Goal: Check status: Check status

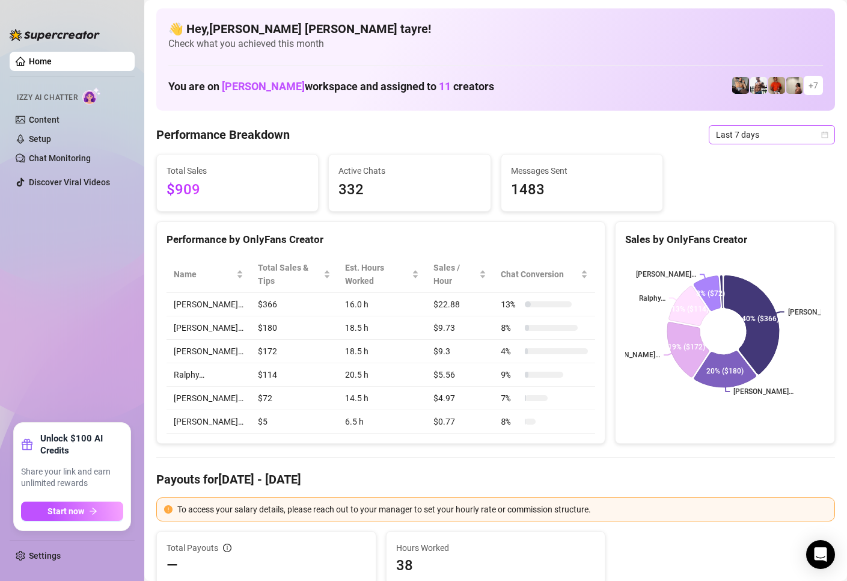
click at [722, 132] on span "Last 7 days" at bounding box center [772, 135] width 112 height 18
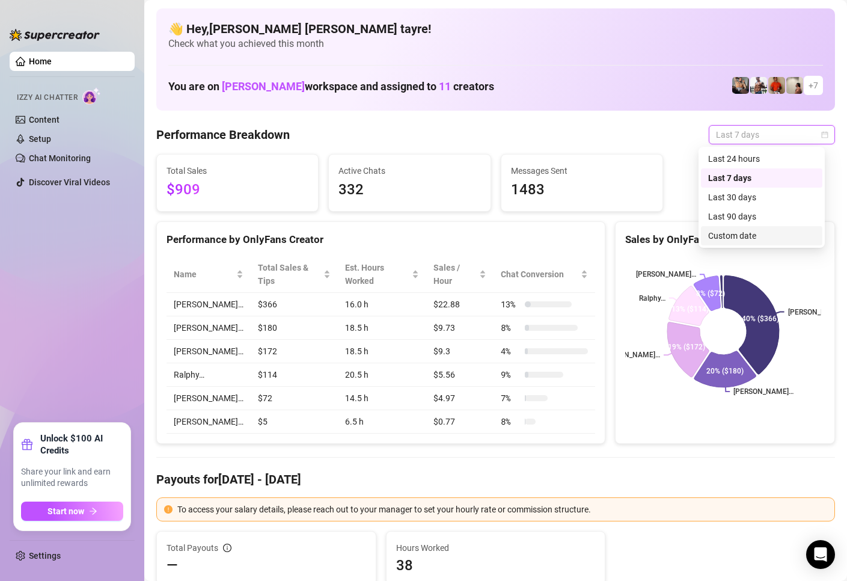
click at [739, 235] on div "Custom date" at bounding box center [761, 235] width 107 height 13
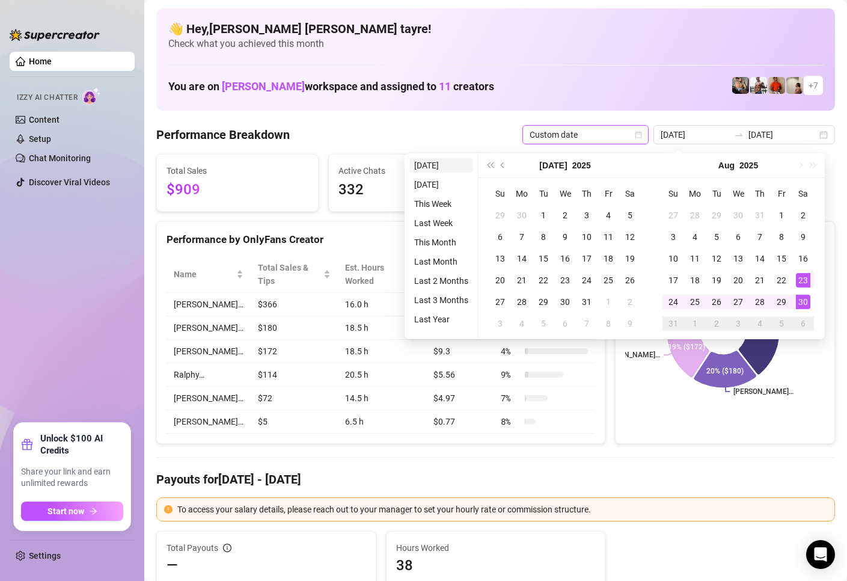
type input "[DATE]"
click at [448, 166] on li "[DATE]" at bounding box center [441, 165] width 64 height 14
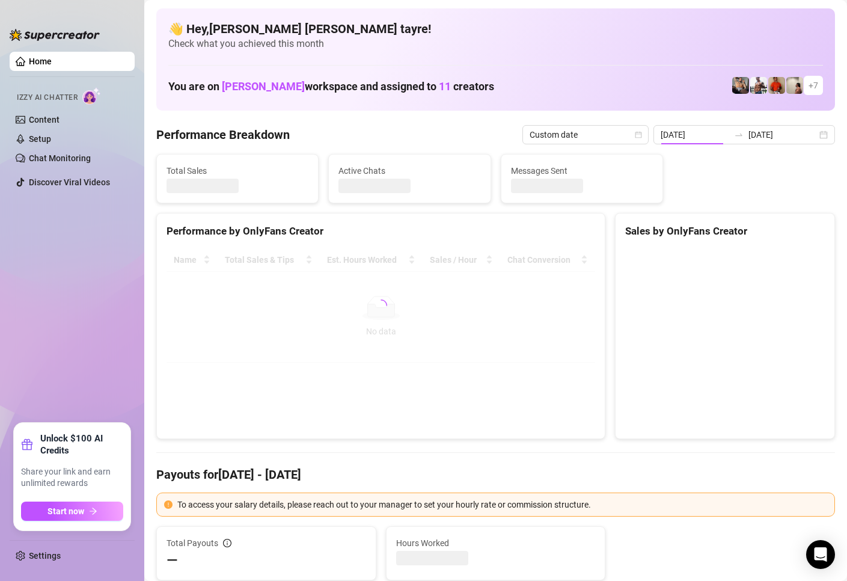
type input "[DATE]"
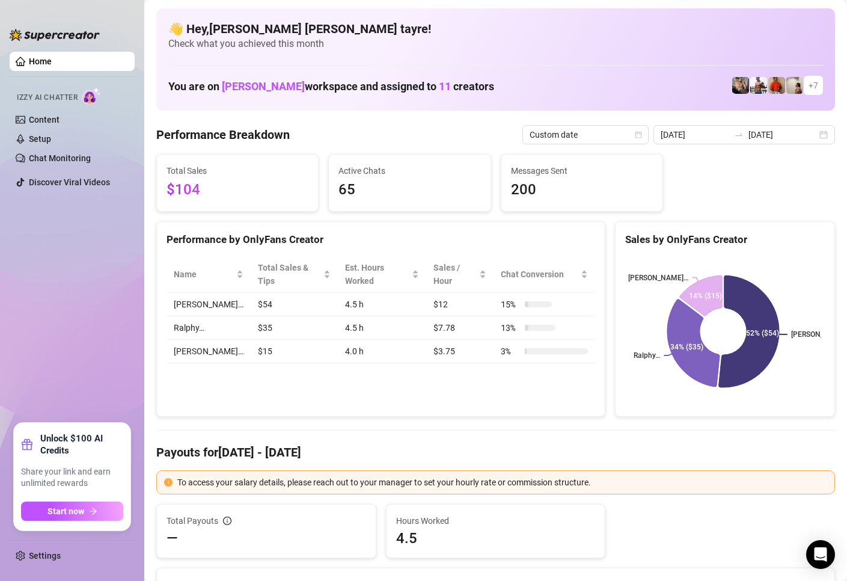
scroll to position [180, 0]
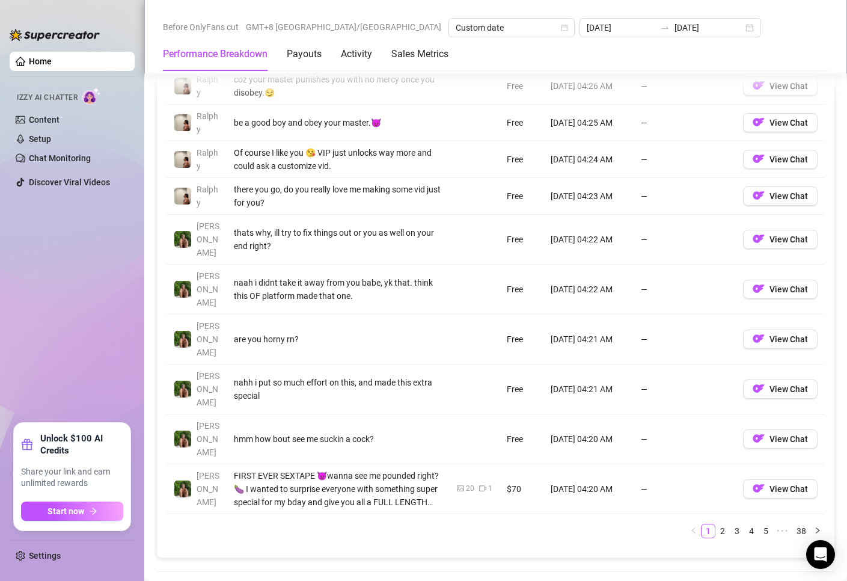
scroll to position [1443, 0]
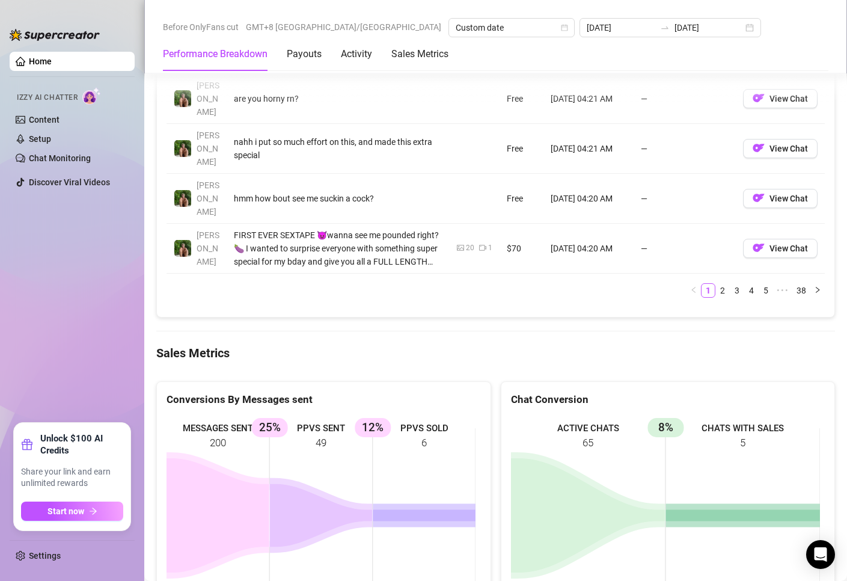
click at [355, 416] on rect at bounding box center [321, 506] width 309 height 180
drag, startPoint x: 130, startPoint y: 313, endPoint x: 66, endPoint y: 258, distance: 84.5
click at [130, 312] on ul "Home Izzy AI Chatter Content Setup Chat Monitoring Discover Viral Videos" at bounding box center [72, 232] width 125 height 371
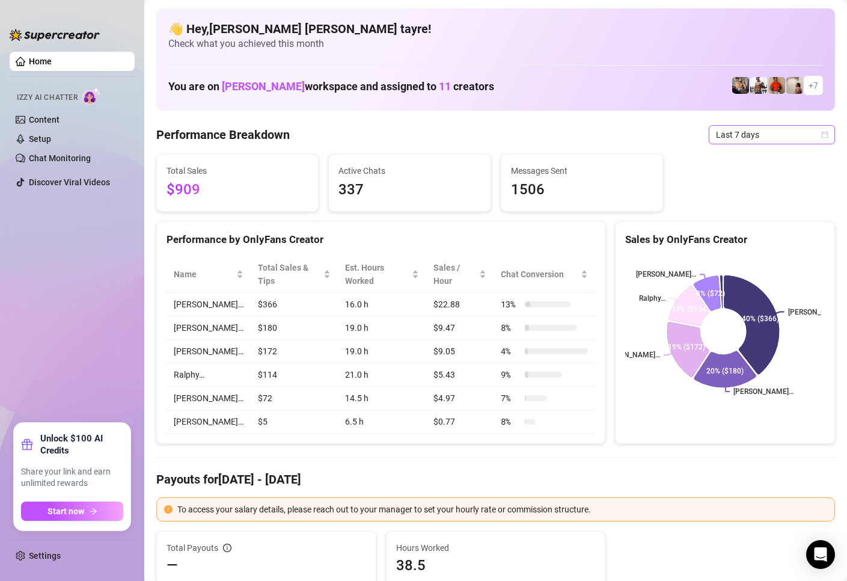
click at [753, 135] on span "Last 7 days" at bounding box center [772, 135] width 112 height 18
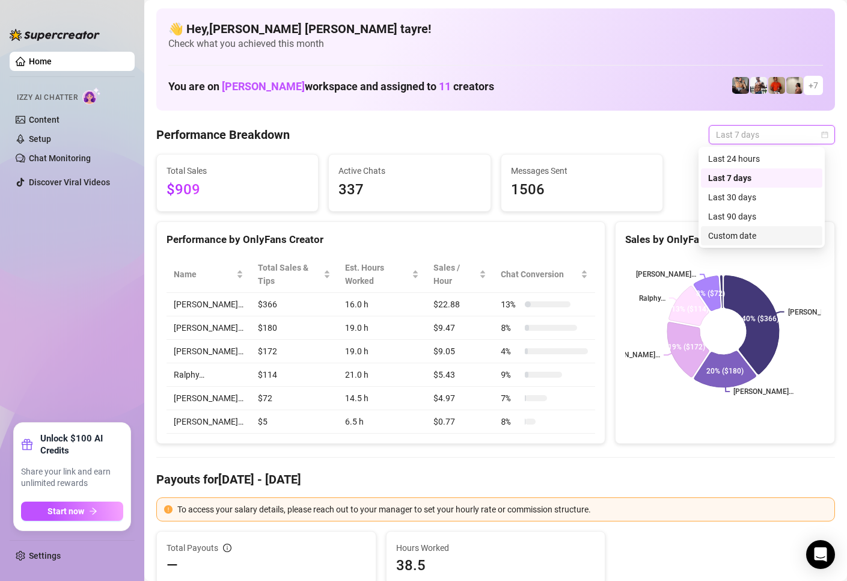
click at [747, 227] on div "Custom date" at bounding box center [761, 235] width 121 height 19
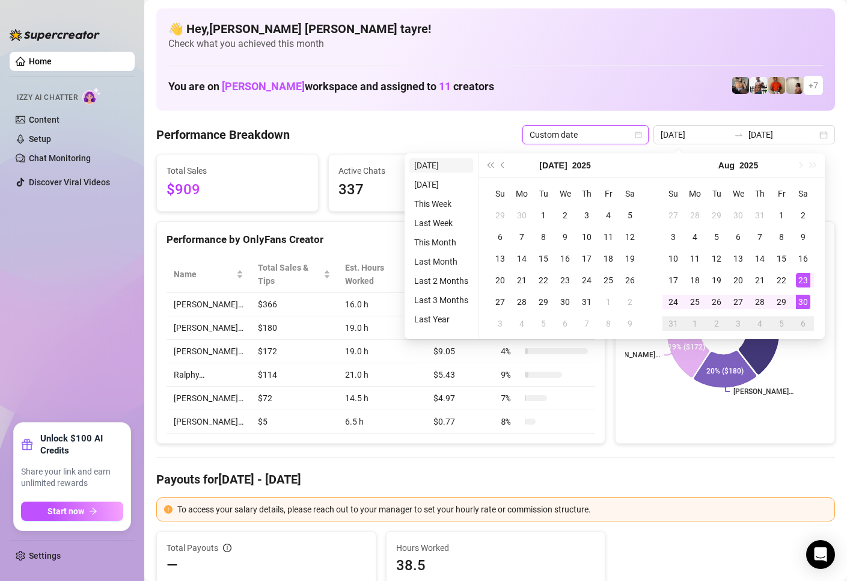
type input "[DATE]"
click at [430, 168] on li "[DATE]" at bounding box center [441, 165] width 64 height 14
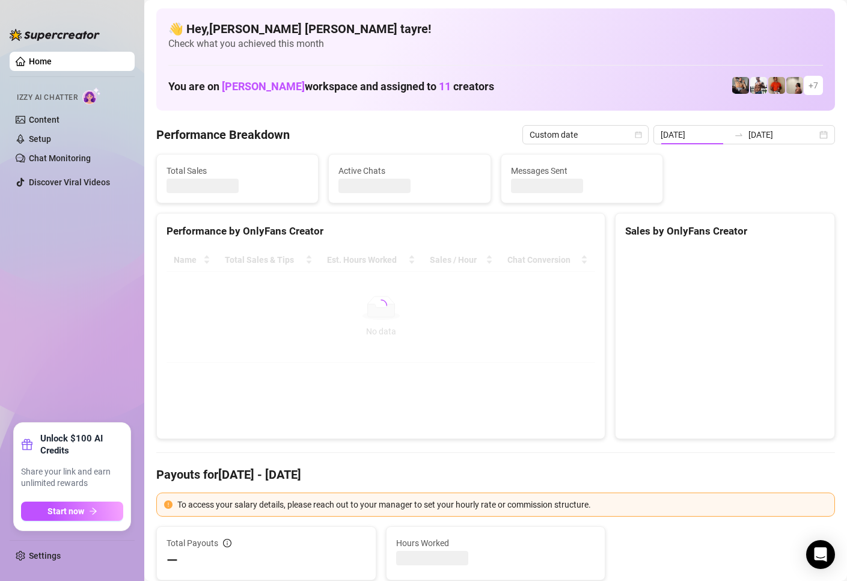
type input "[DATE]"
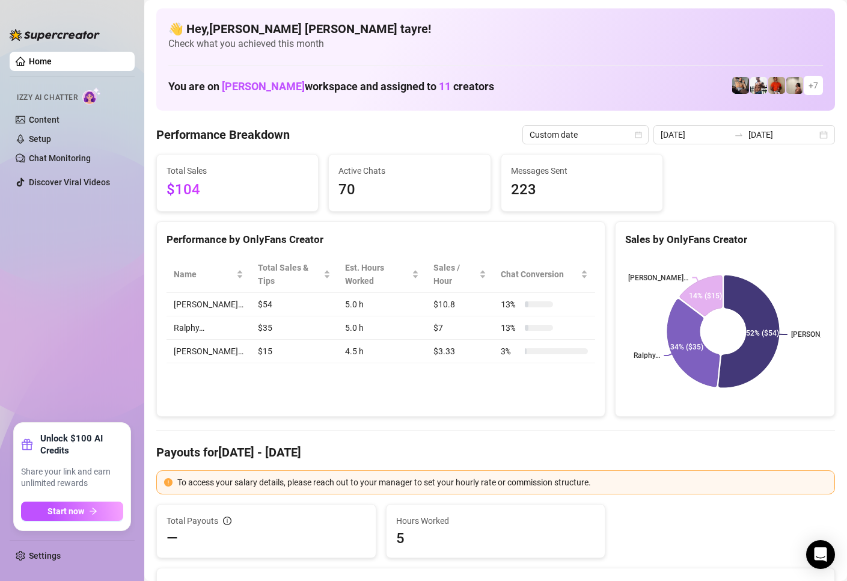
scroll to position [180, 0]
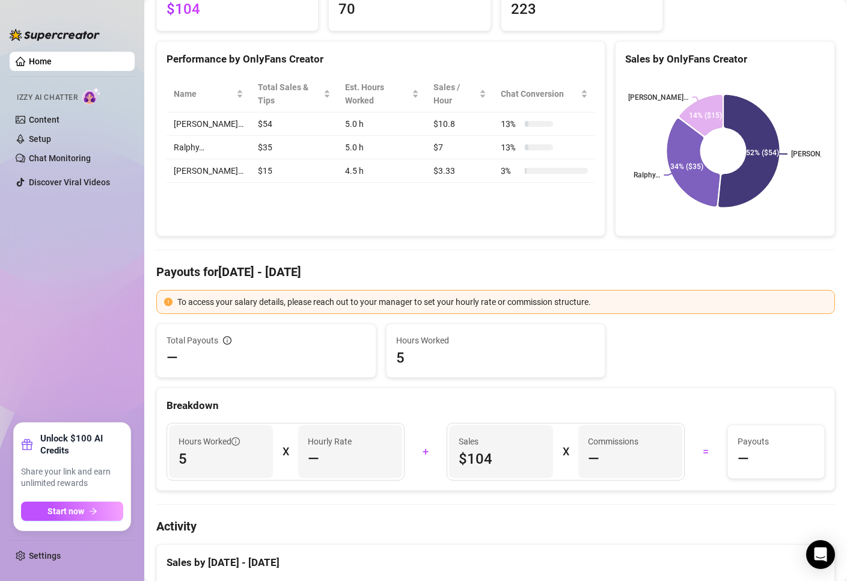
click at [623, 374] on div "Total Payouts — Hours Worked 5" at bounding box center [495, 350] width 688 height 54
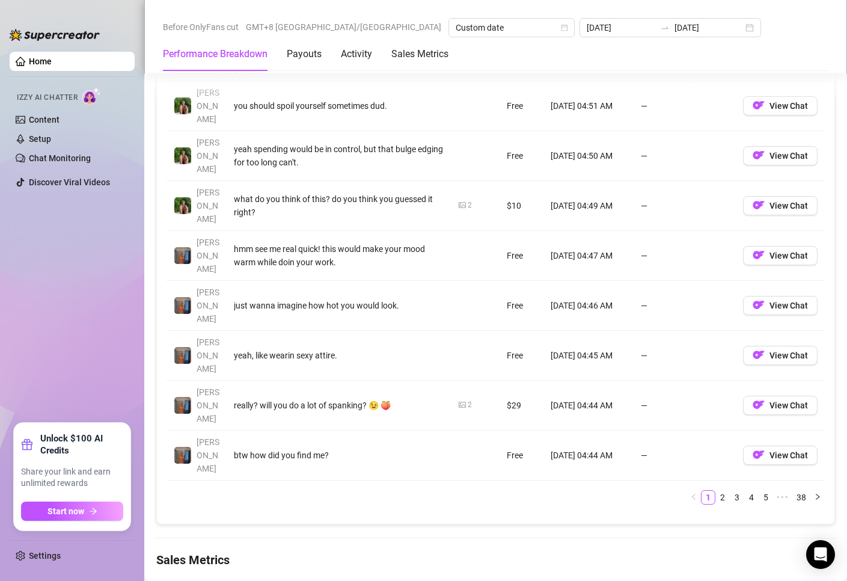
scroll to position [1443, 0]
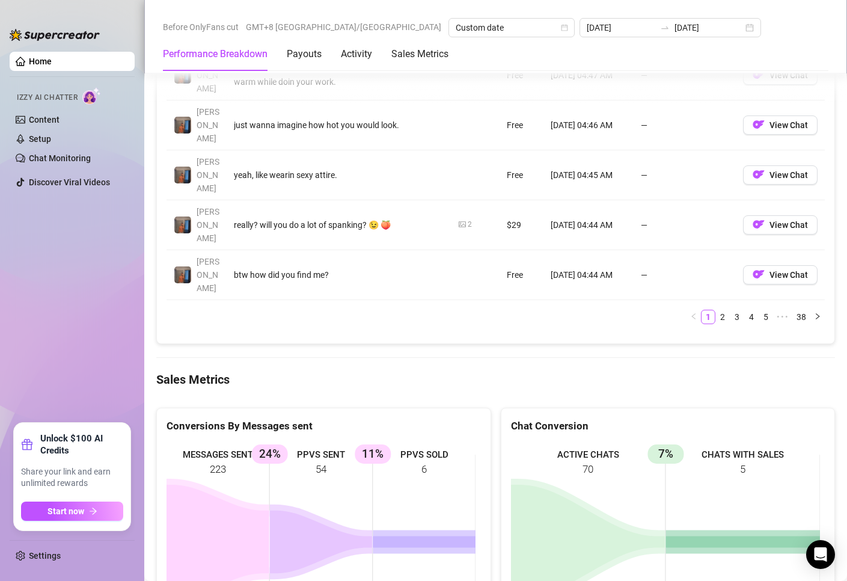
drag, startPoint x: 84, startPoint y: 295, endPoint x: 13, endPoint y: 239, distance: 89.8
click at [84, 290] on ul "Home Izzy AI Chatter Content Setup Chat Monitoring Discover Viral Videos" at bounding box center [72, 232] width 125 height 371
